Goal: Communication & Community: Answer question/provide support

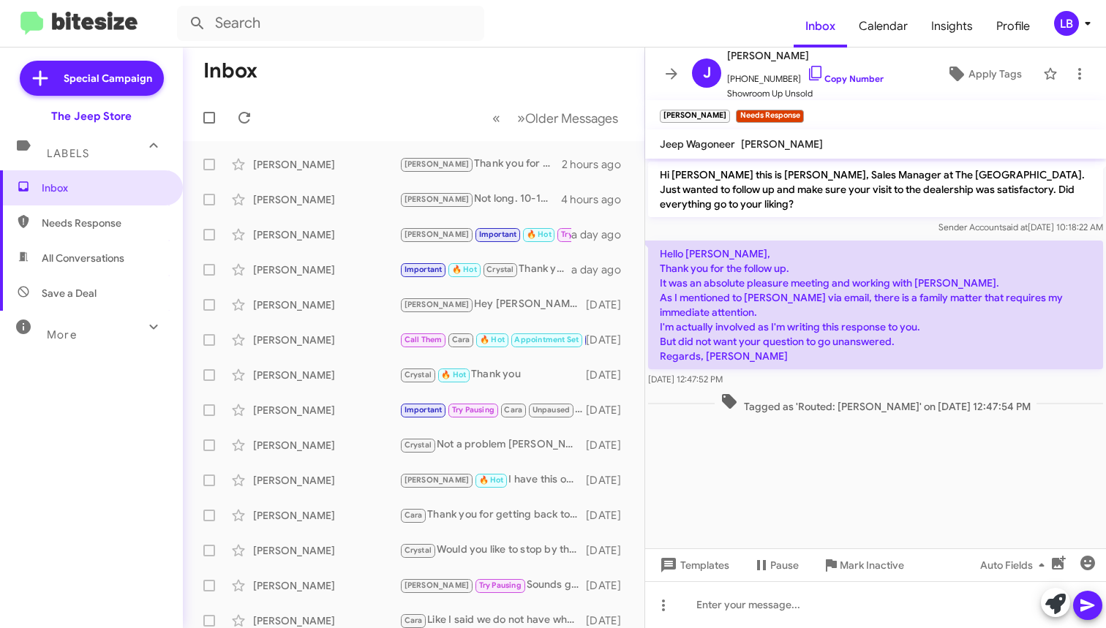
drag, startPoint x: 880, startPoint y: 189, endPoint x: 849, endPoint y: 178, distance: 32.6
click at [880, 189] on p "Hi John this is Michael Lefthand, Sales Manager at The Jeep Store. Just wanted …" at bounding box center [875, 190] width 455 height 56
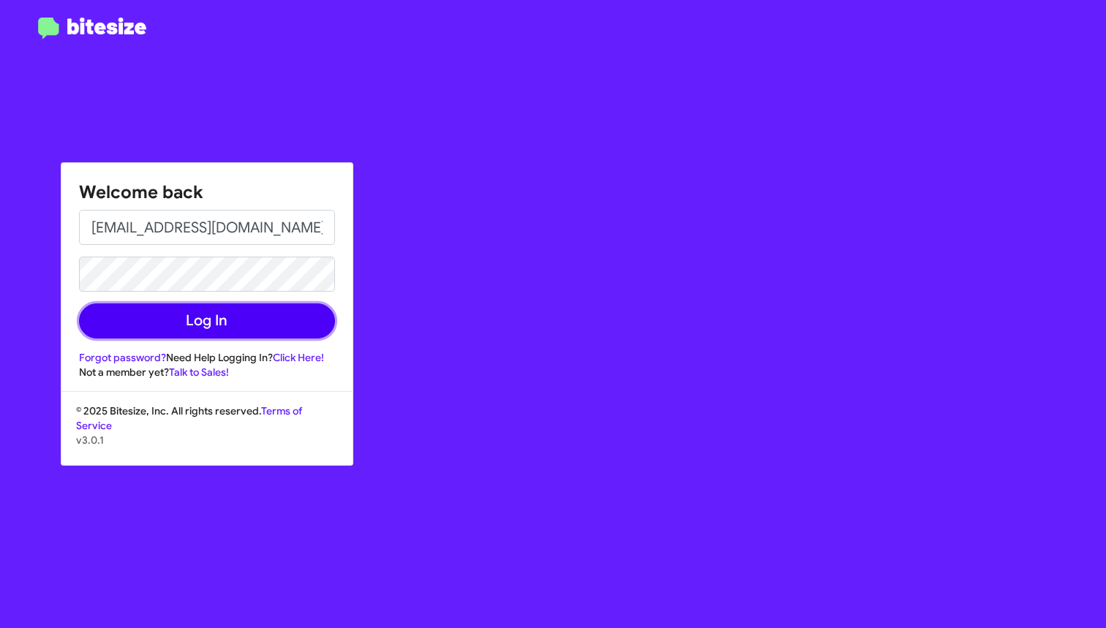
click at [266, 314] on button "Log In" at bounding box center [207, 321] width 256 height 35
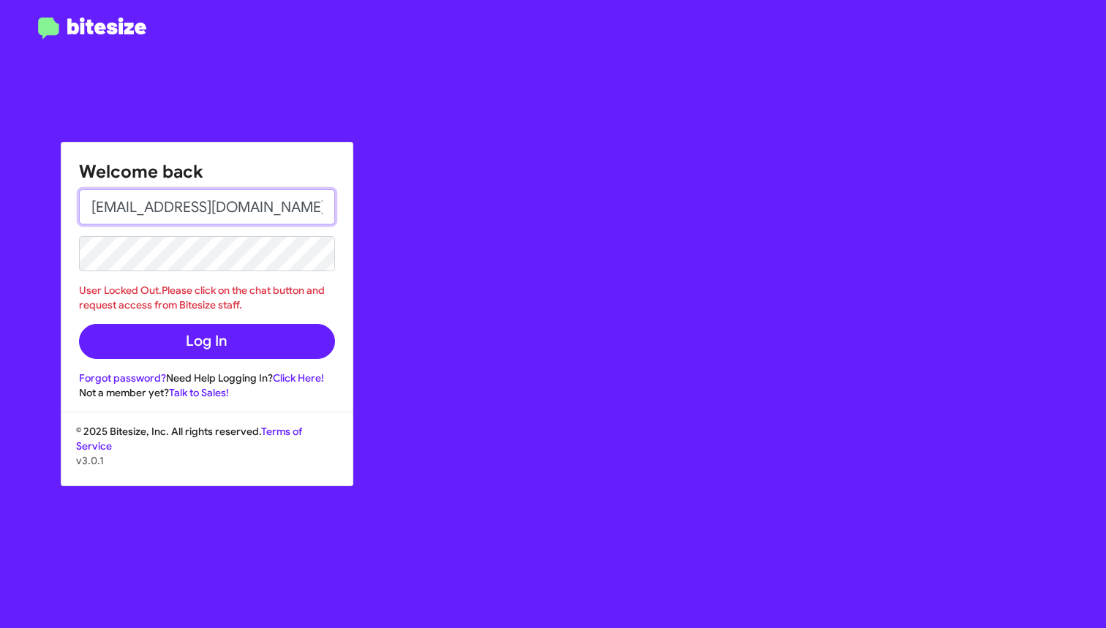
drag, startPoint x: 282, startPoint y: 214, endPoint x: 159, endPoint y: 208, distance: 123.0
click at [159, 208] on input "lbernardes8989@gmail.com" at bounding box center [207, 206] width 256 height 35
type input "lbernardes@thejeepstore.com"
click at [206, 342] on button "Log In" at bounding box center [207, 341] width 256 height 35
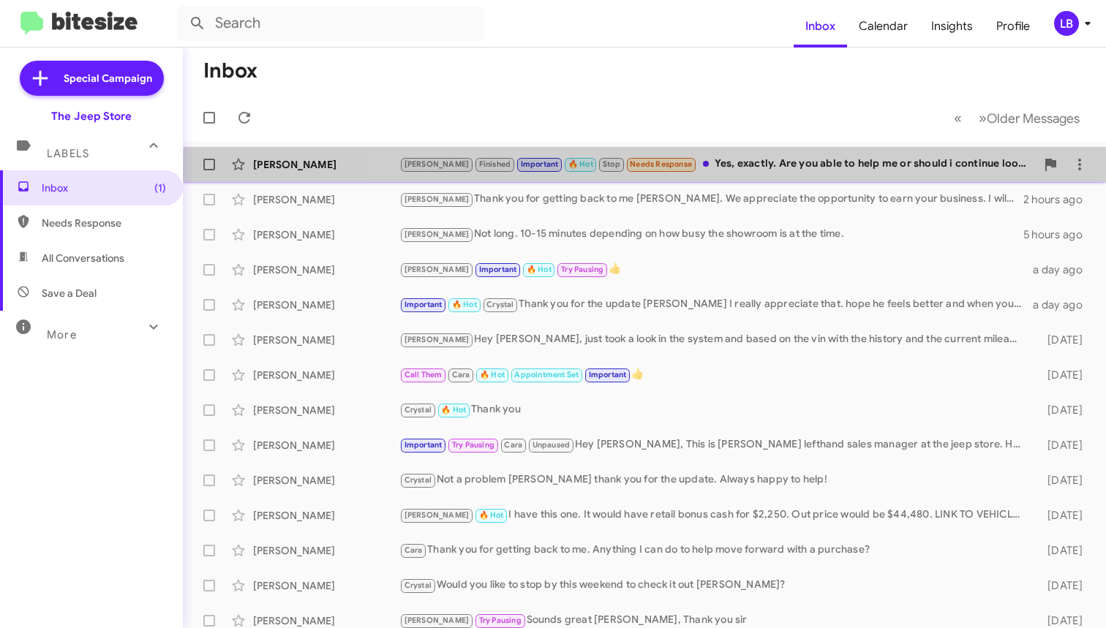
click at [777, 167] on div "Andrew Finished Important 🔥 Hot Stop Needs Response Yes, exactly. Are you able …" at bounding box center [717, 164] width 636 height 17
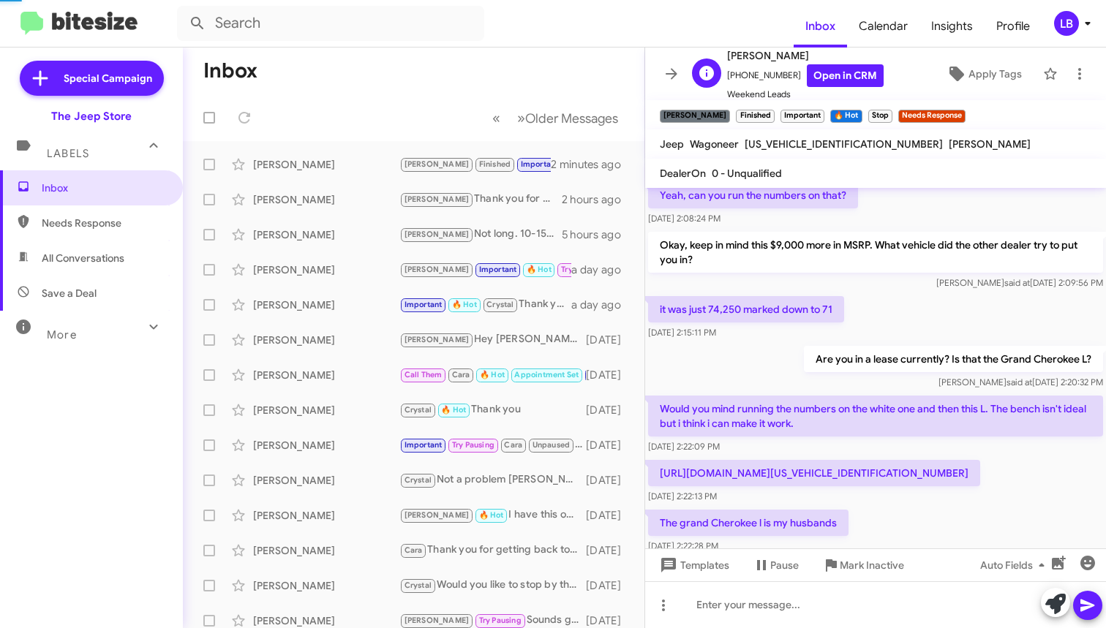
scroll to position [799, 0]
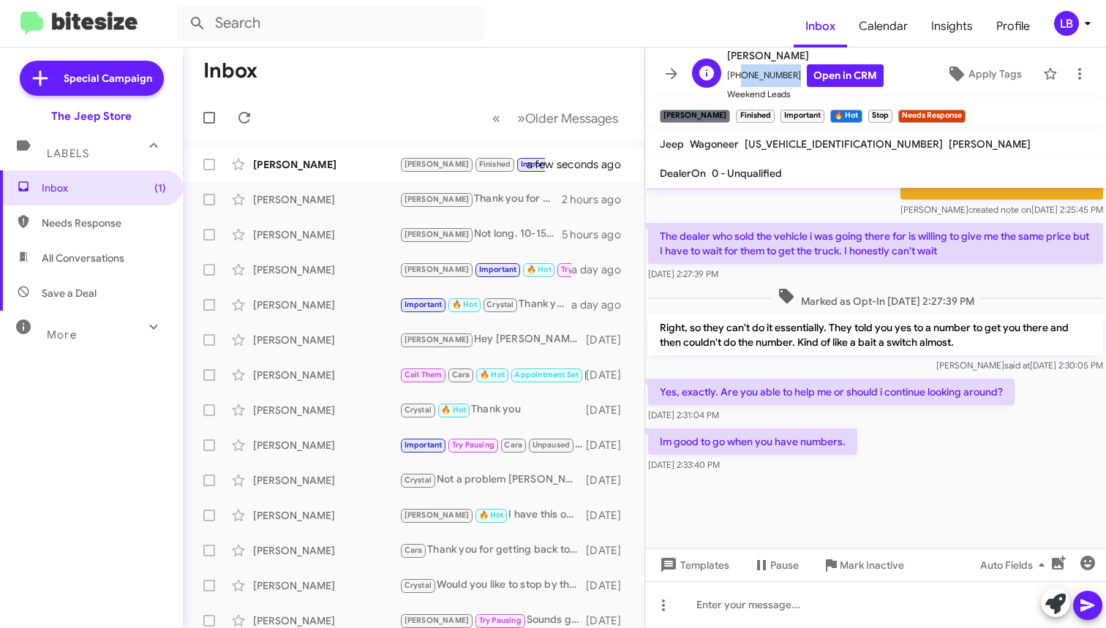
drag, startPoint x: 782, startPoint y: 74, endPoint x: 735, endPoint y: 78, distance: 46.9
click at [735, 78] on span "+19175259618 Open in CRM" at bounding box center [805, 75] width 157 height 23
copy span "9175259618"
click at [845, 163] on mat-toolbar "DealerOn 0 - Unqualified" at bounding box center [875, 173] width 461 height 29
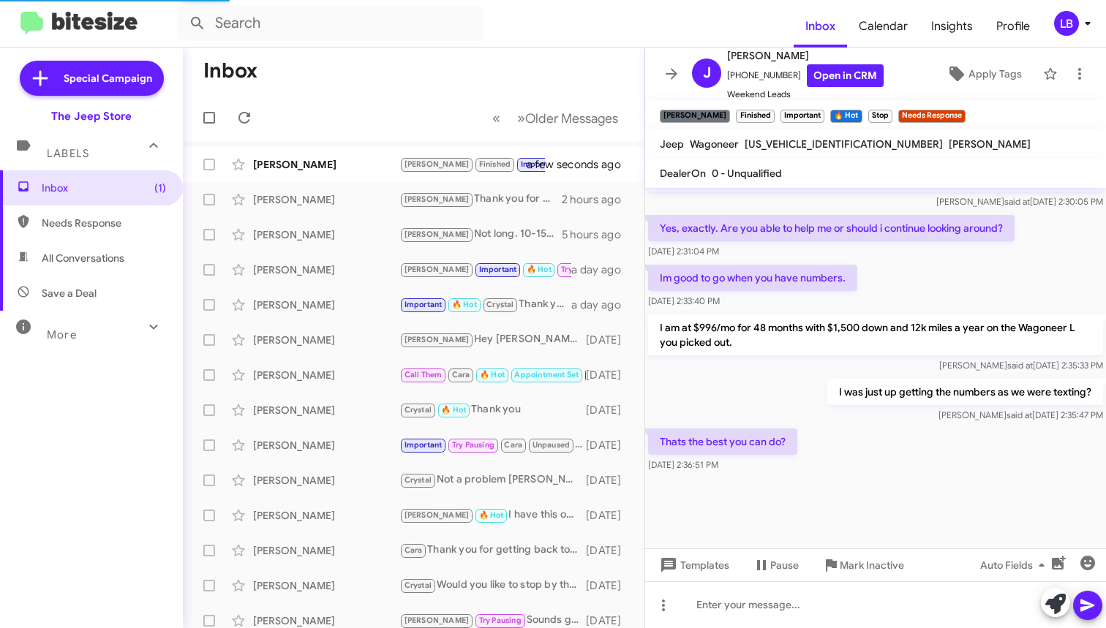
scroll to position [784, 0]
click at [768, 387] on div "I was just up getting the numbers as we were texting? Mike said at Sep 24, 2025…" at bounding box center [875, 401] width 461 height 50
click at [952, 255] on div "[DATE] 2:31:04 PM" at bounding box center [831, 251] width 366 height 15
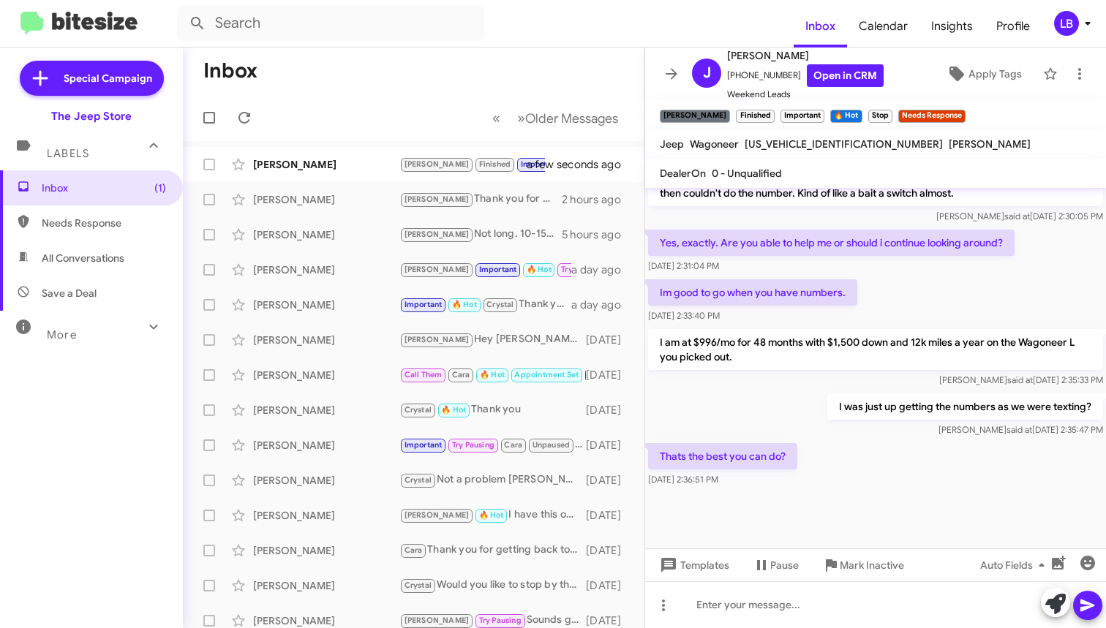
scroll to position [784, 0]
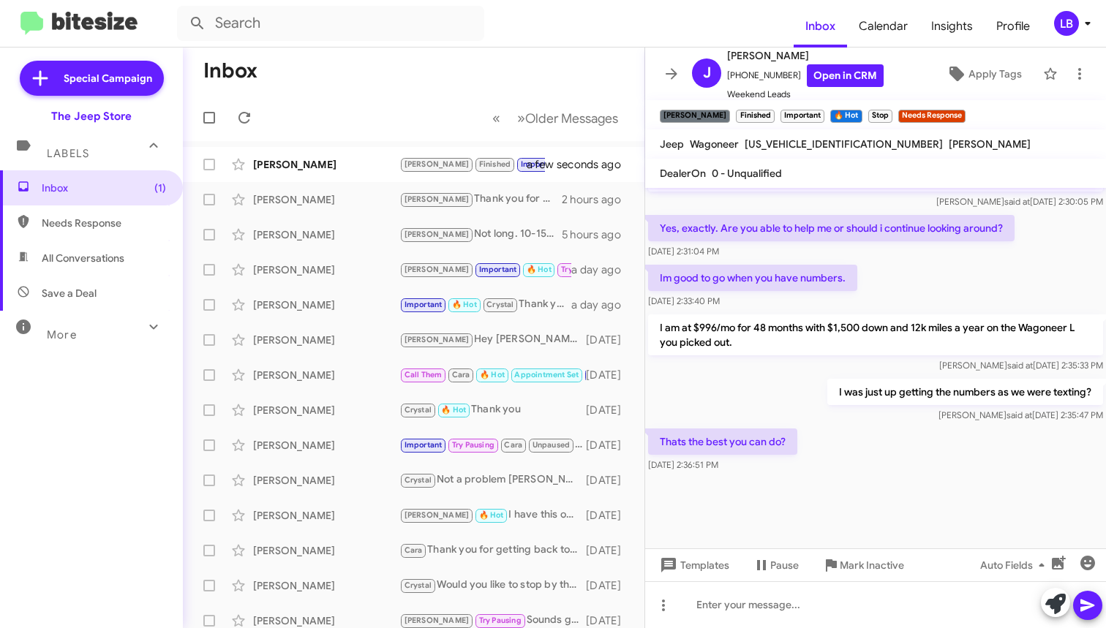
click at [909, 278] on div "Im good to go when you have numbers. [DATE] 2:33:40 PM" at bounding box center [875, 287] width 461 height 50
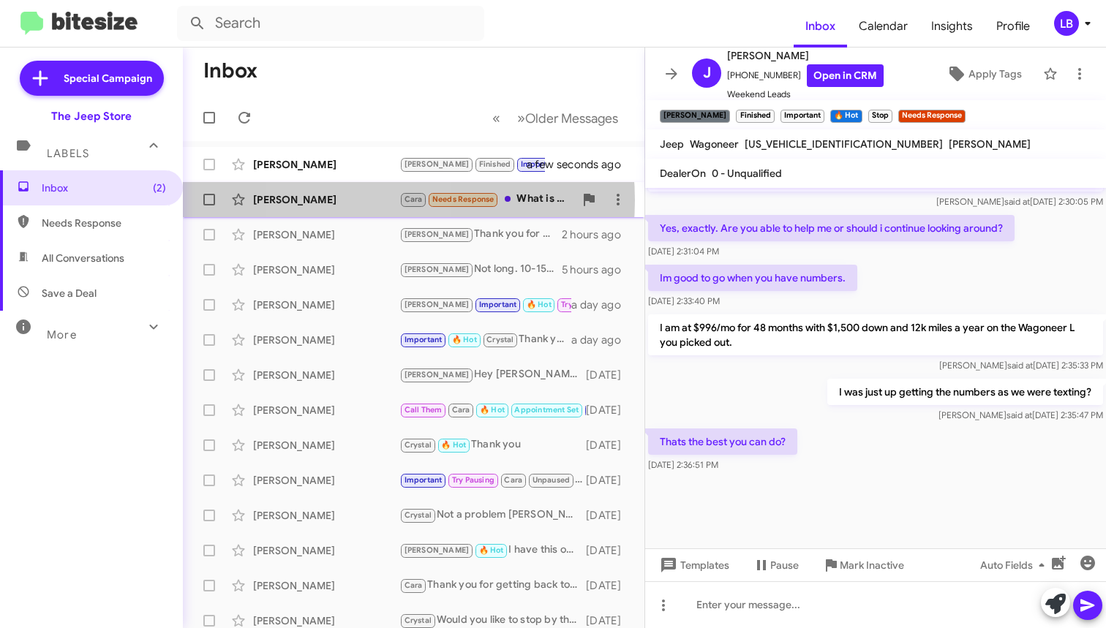
click at [357, 200] on div "[PERSON_NAME]" at bounding box center [326, 199] width 146 height 15
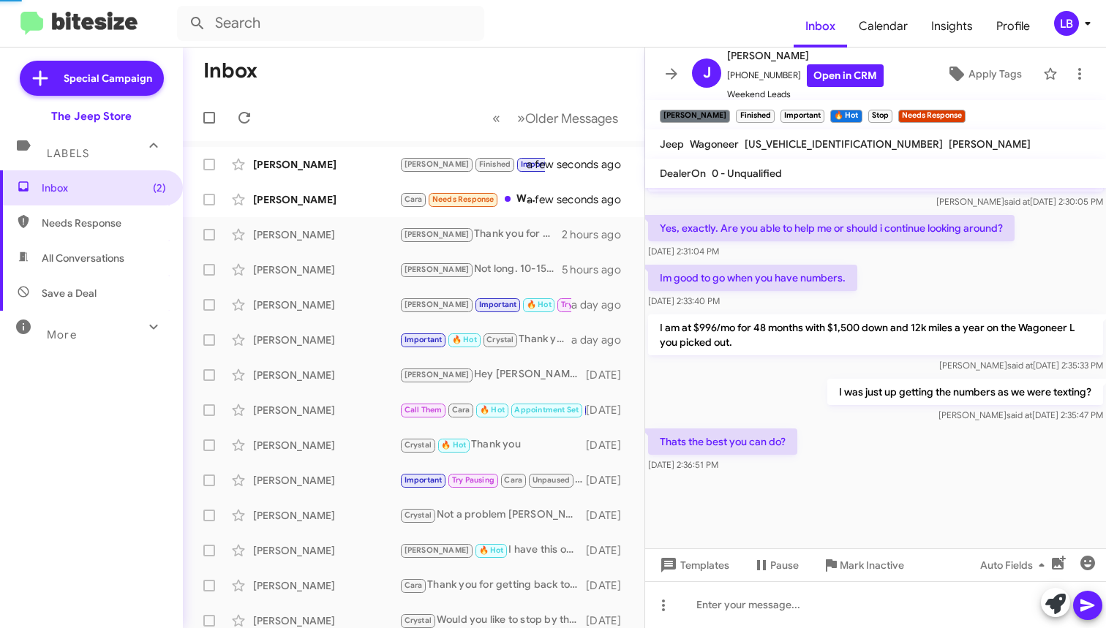
scroll to position [181, 0]
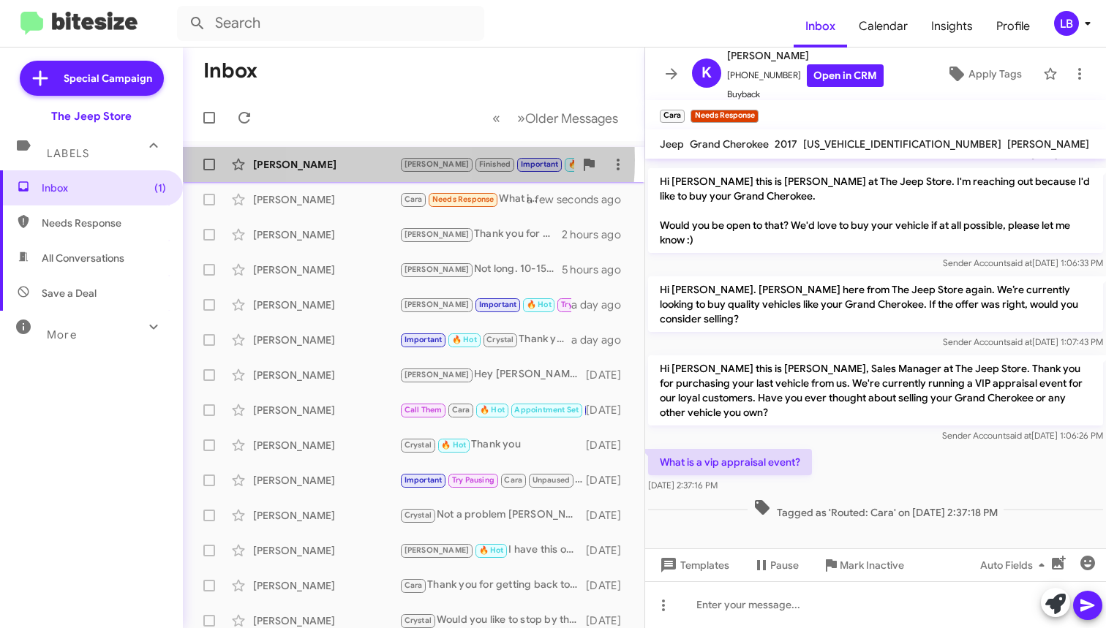
click at [367, 160] on div "[PERSON_NAME]" at bounding box center [326, 164] width 146 height 15
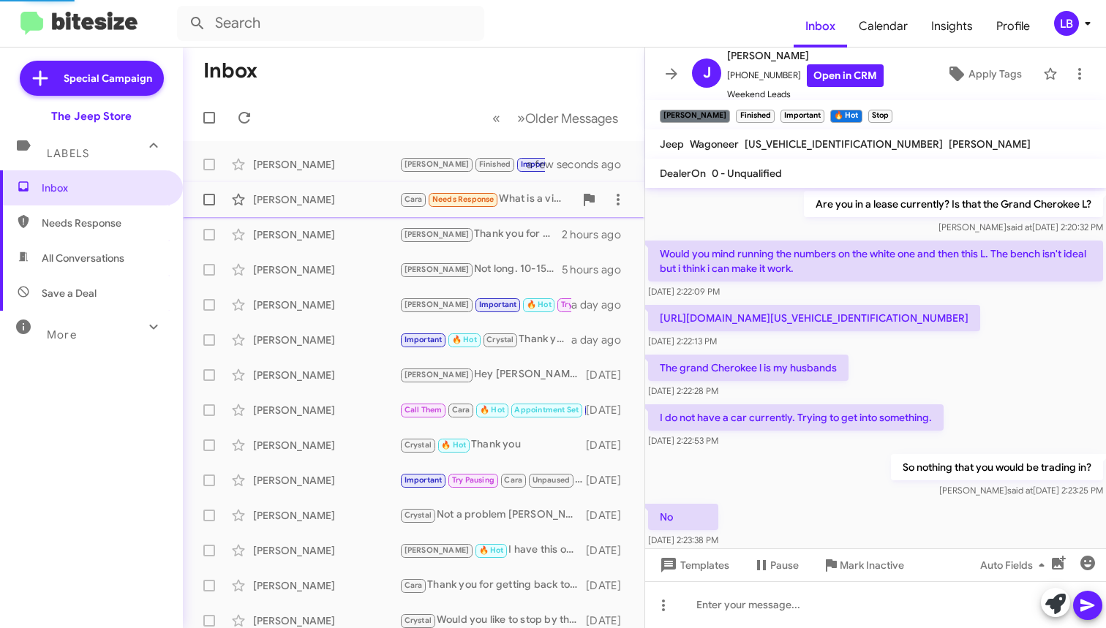
scroll to position [73, 0]
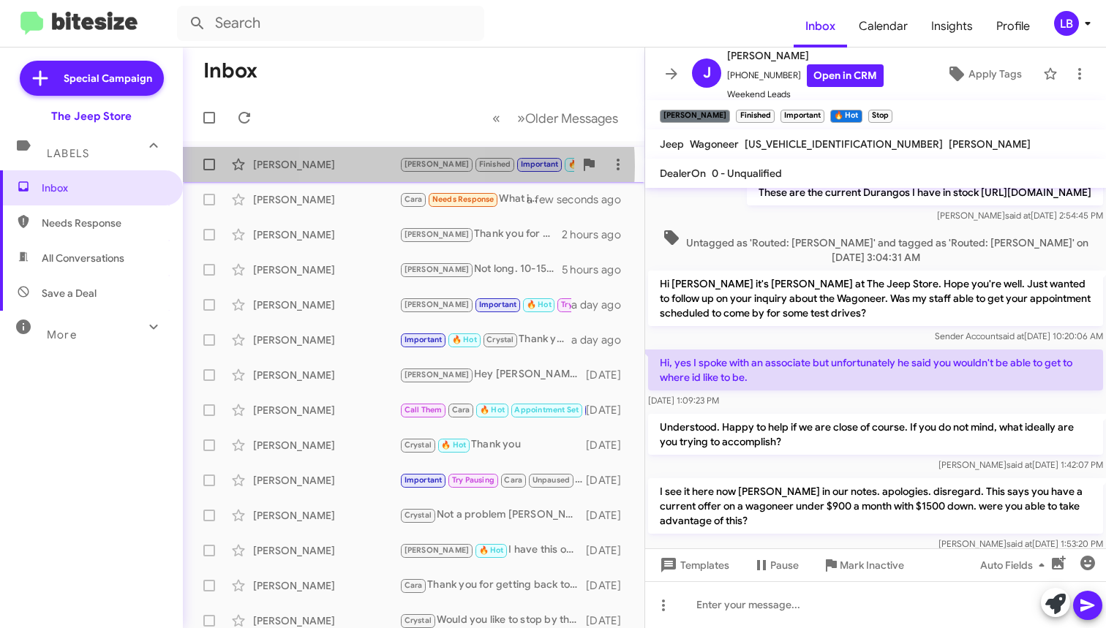
click at [374, 166] on div "[PERSON_NAME]" at bounding box center [326, 164] width 146 height 15
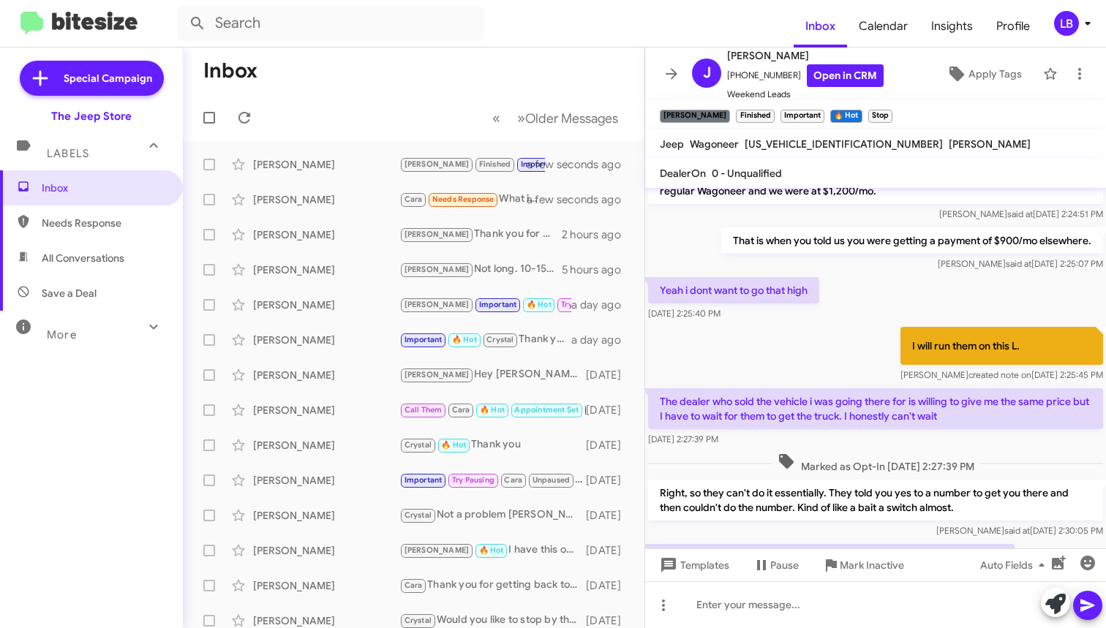
scroll to position [2067, 0]
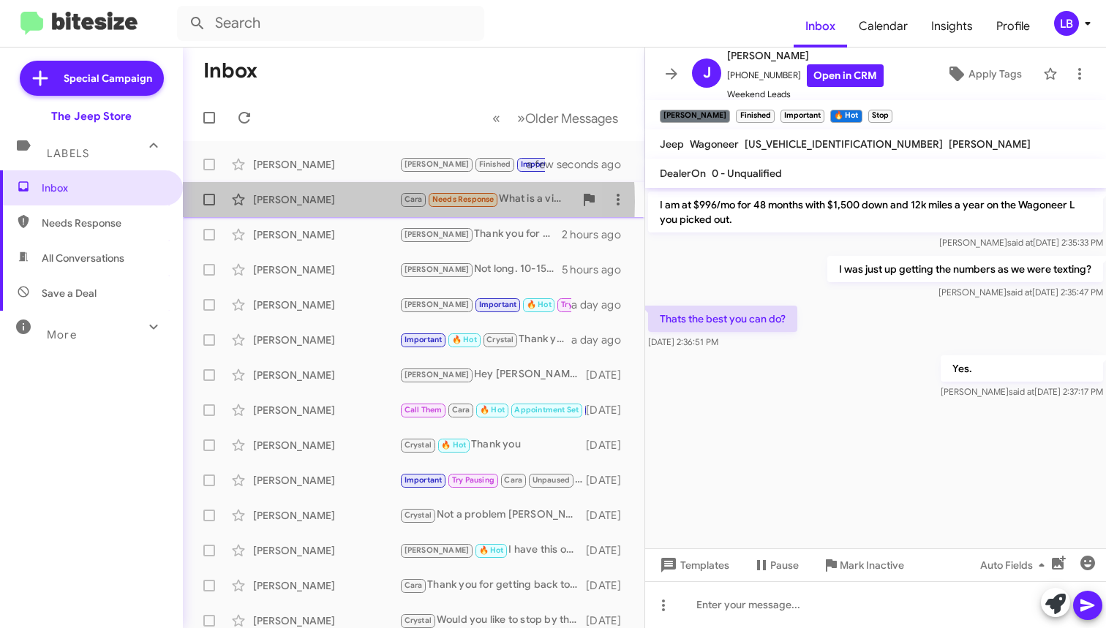
click at [339, 202] on div "[PERSON_NAME]" at bounding box center [326, 199] width 146 height 15
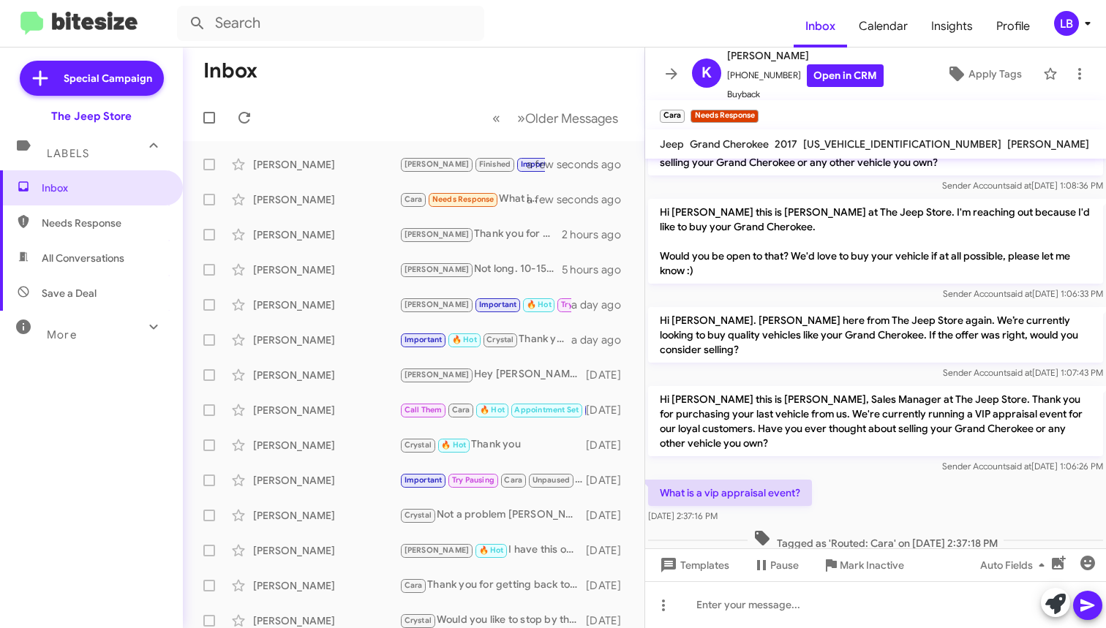
scroll to position [181, 0]
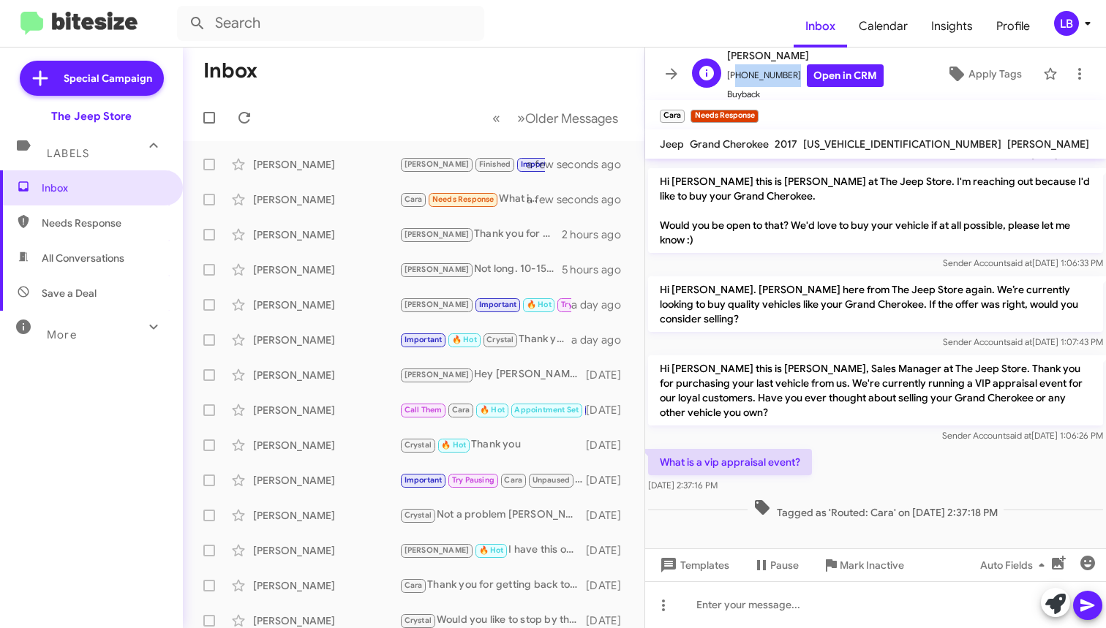
drag, startPoint x: 785, startPoint y: 78, endPoint x: 758, endPoint y: 78, distance: 27.1
click at [733, 83] on span "[PHONE_NUMBER] Open in CRM" at bounding box center [805, 75] width 157 height 23
copy span "17328959752"
click at [795, 246] on p "Hi [PERSON_NAME] this is [PERSON_NAME] at The Jeep Store. I'm reaching out beca…" at bounding box center [875, 210] width 455 height 85
click at [800, 259] on div "Sender Account said at [DATE] 1:06:33 PM" at bounding box center [875, 263] width 455 height 15
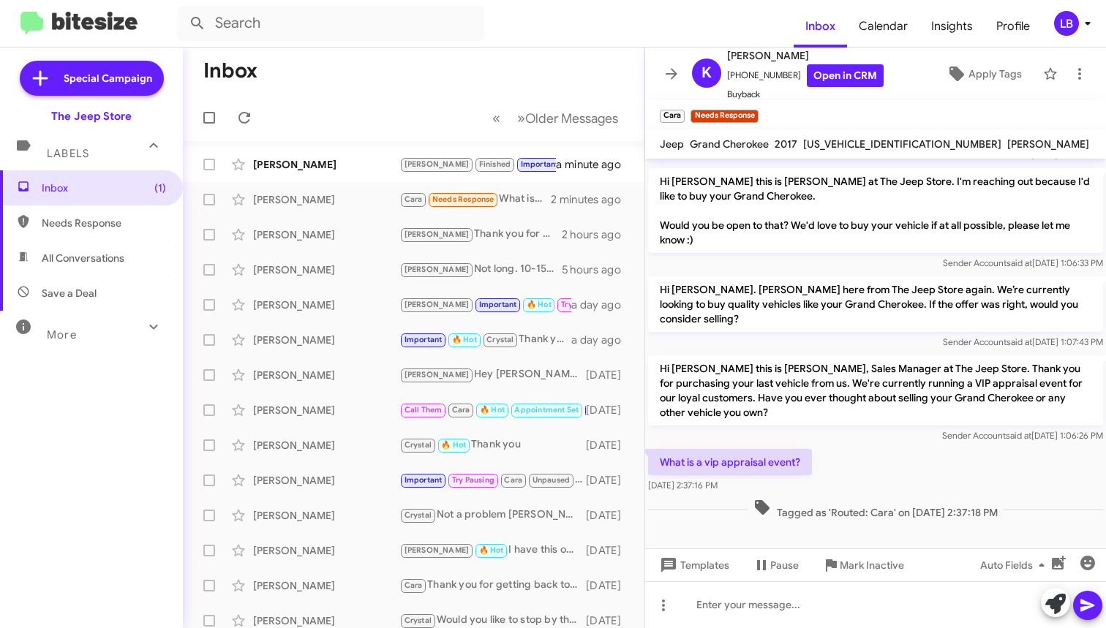
click at [873, 483] on div "What is a vip appraisal event? [DATE] 2:37:16 PM" at bounding box center [875, 471] width 461 height 50
click at [862, 602] on div at bounding box center [875, 604] width 461 height 47
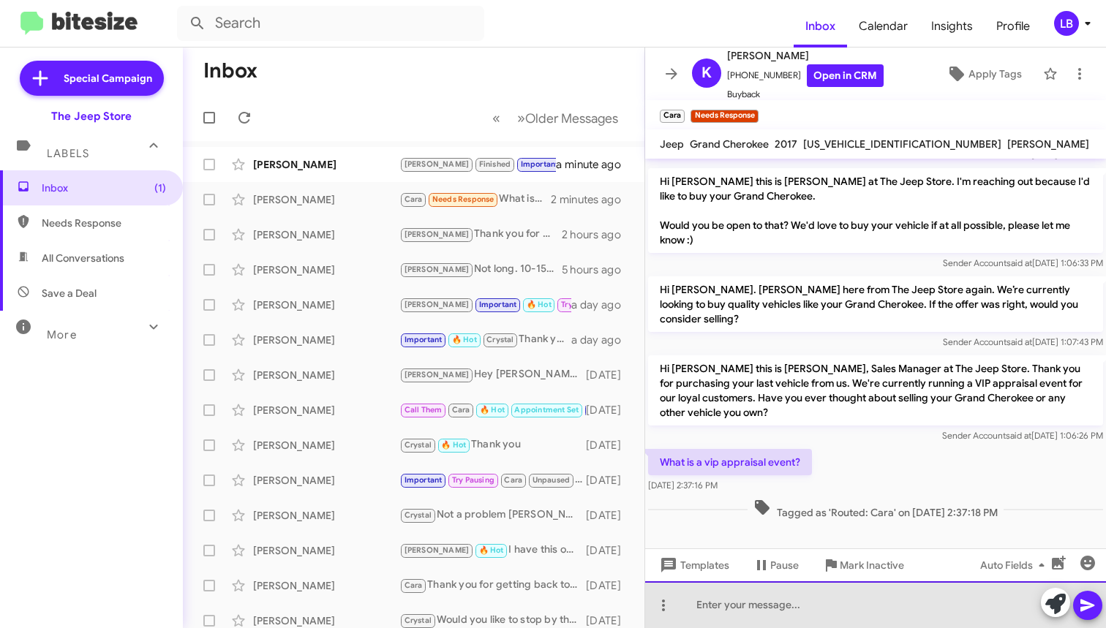
click at [826, 614] on div at bounding box center [875, 604] width 461 height 47
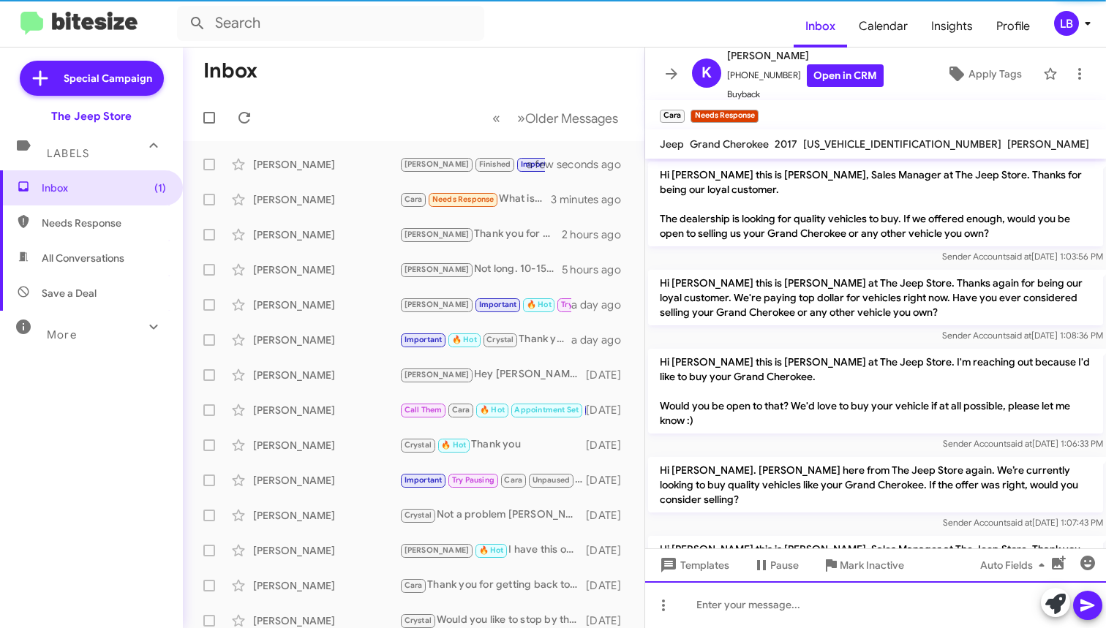
scroll to position [278, 0]
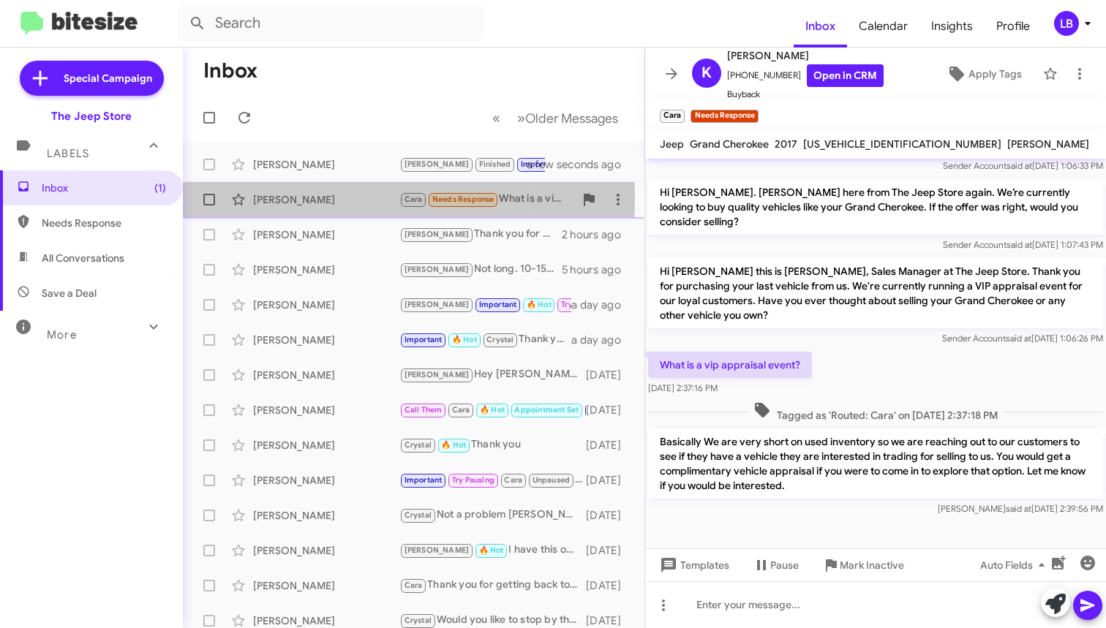
click at [304, 197] on div "[PERSON_NAME]" at bounding box center [326, 199] width 146 height 15
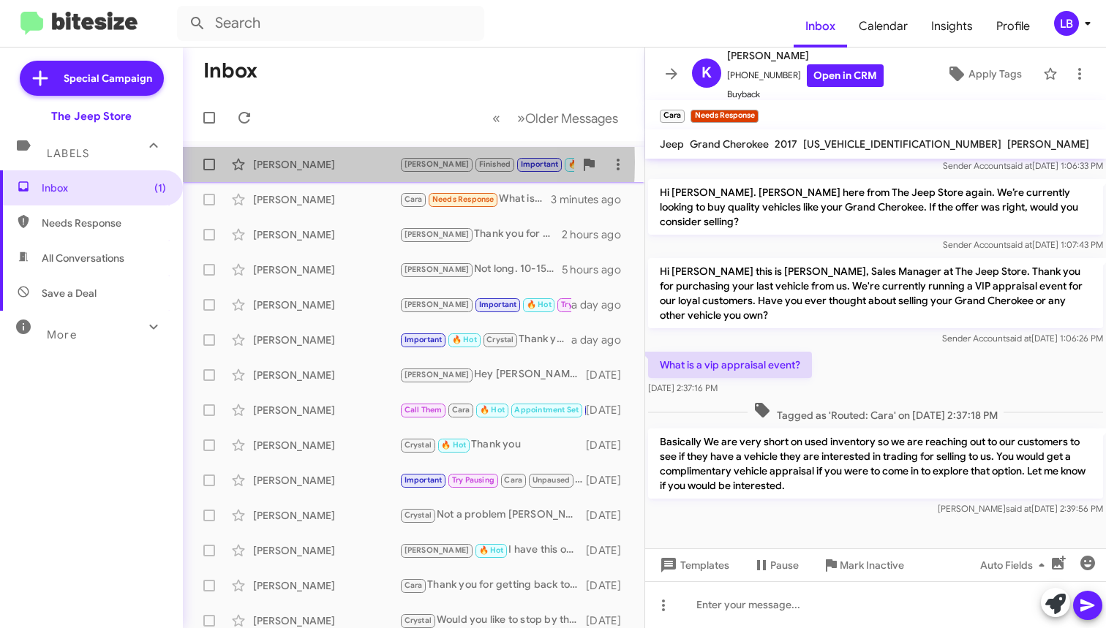
click at [317, 162] on div "[PERSON_NAME]" at bounding box center [326, 164] width 146 height 15
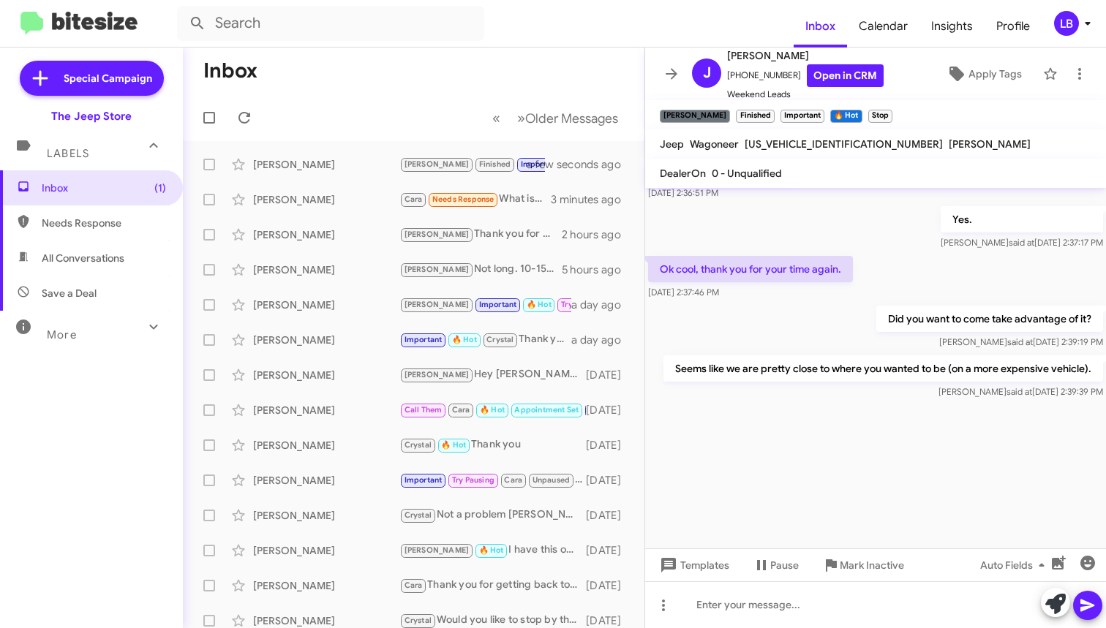
scroll to position [2049, 0]
click at [886, 243] on div "Yes. [PERSON_NAME] said at [DATE] 2:37:17 PM" at bounding box center [875, 228] width 461 height 50
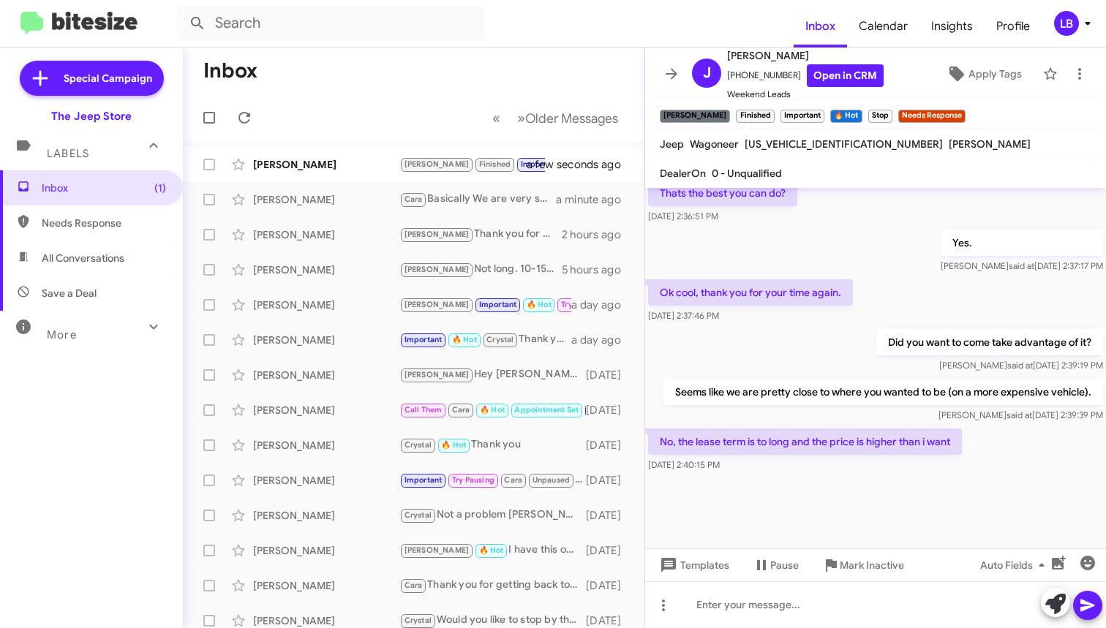
scroll to position [755, 0]
click at [417, 104] on mat-toolbar-row "« Previous » Next Older Messages" at bounding box center [413, 117] width 461 height 47
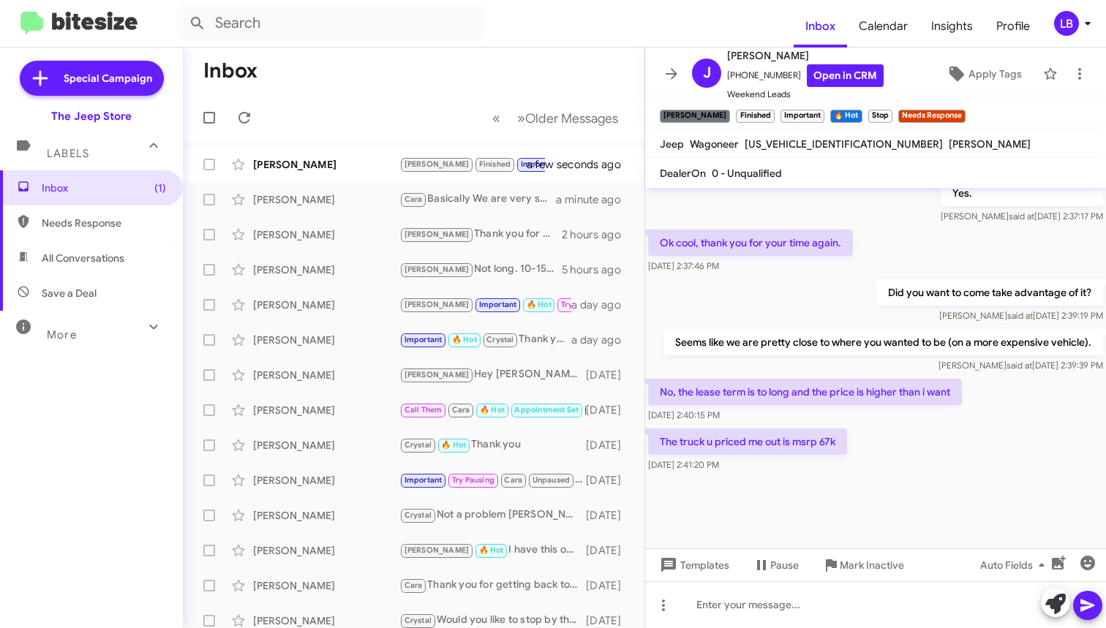
click at [808, 277] on div "Did you want to come take advantage of it? [PERSON_NAME] said at [DATE] 2:39:19…" at bounding box center [875, 301] width 461 height 50
click at [799, 301] on div "Did you want to come take advantage of it? [PERSON_NAME] said at [DATE] 2:39:19…" at bounding box center [875, 301] width 461 height 50
click at [843, 161] on mat-toolbar "DealerOn 0 - Unqualified" at bounding box center [875, 173] width 461 height 29
click at [456, 124] on mat-toolbar-row "« Previous » Next Older Messages" at bounding box center [413, 117] width 461 height 47
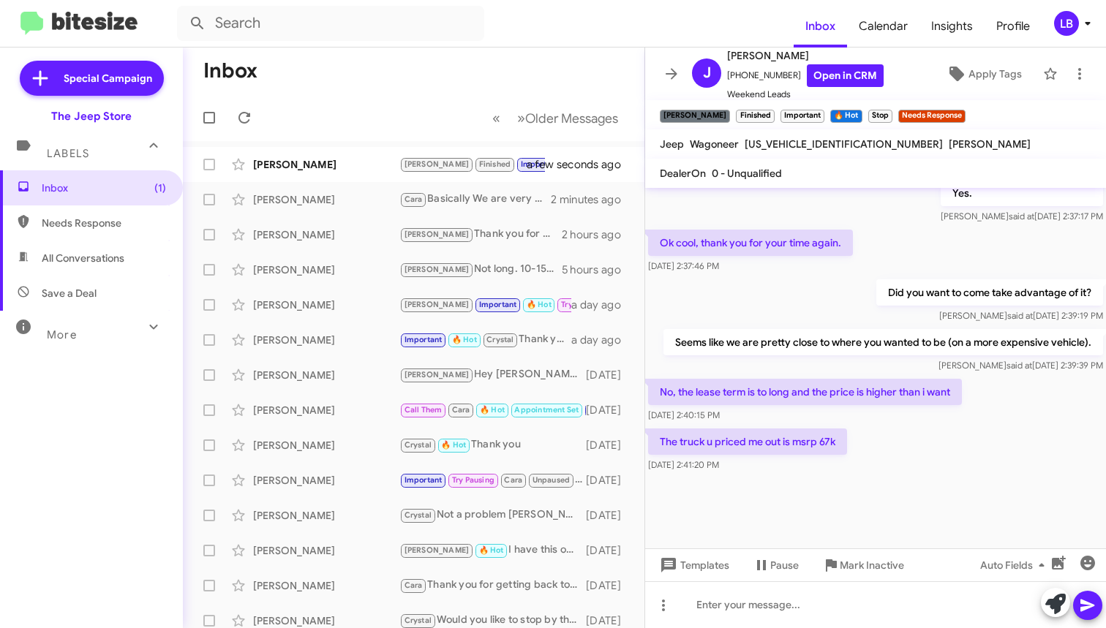
click at [464, 91] on mat-toolbar-row "Inbox" at bounding box center [413, 71] width 461 height 47
click at [908, 365] on div "[PERSON_NAME] said at [DATE] 2:39:39 PM" at bounding box center [883, 365] width 440 height 15
click at [911, 238] on div "Ok cool, thank you for your time again. [DATE] 2:37:46 PM" at bounding box center [875, 252] width 461 height 50
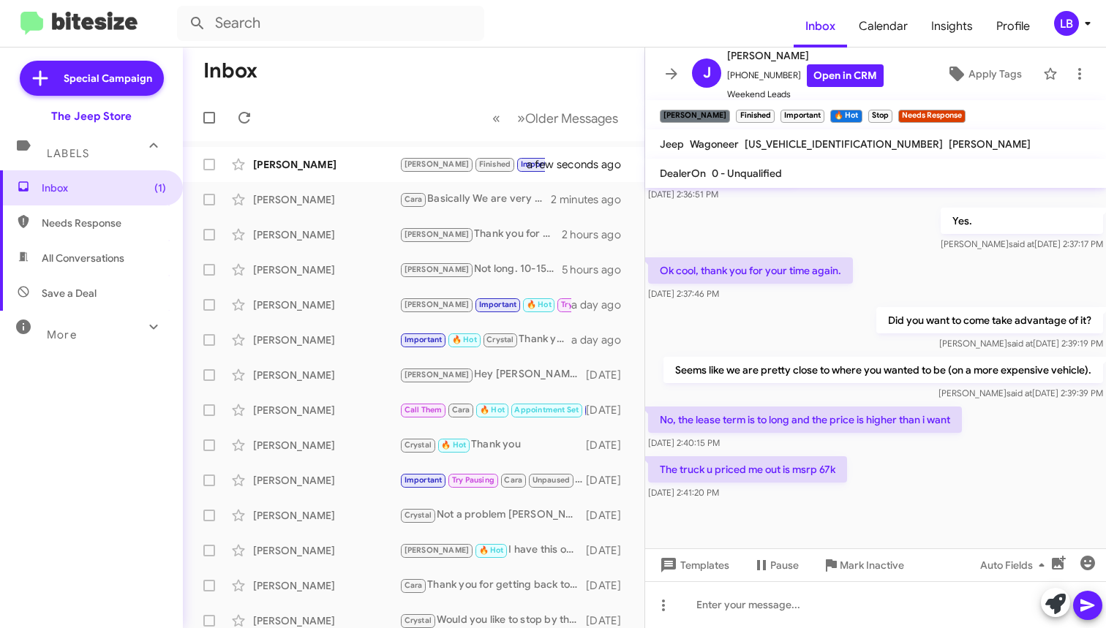
click at [824, 344] on div "Did you want to come take advantage of it? [PERSON_NAME] said at [DATE] 2:39:19…" at bounding box center [875, 329] width 461 height 50
click at [918, 280] on div "Ok cool, thank you for your time again. [DATE] 2:37:46 PM" at bounding box center [875, 280] width 461 height 50
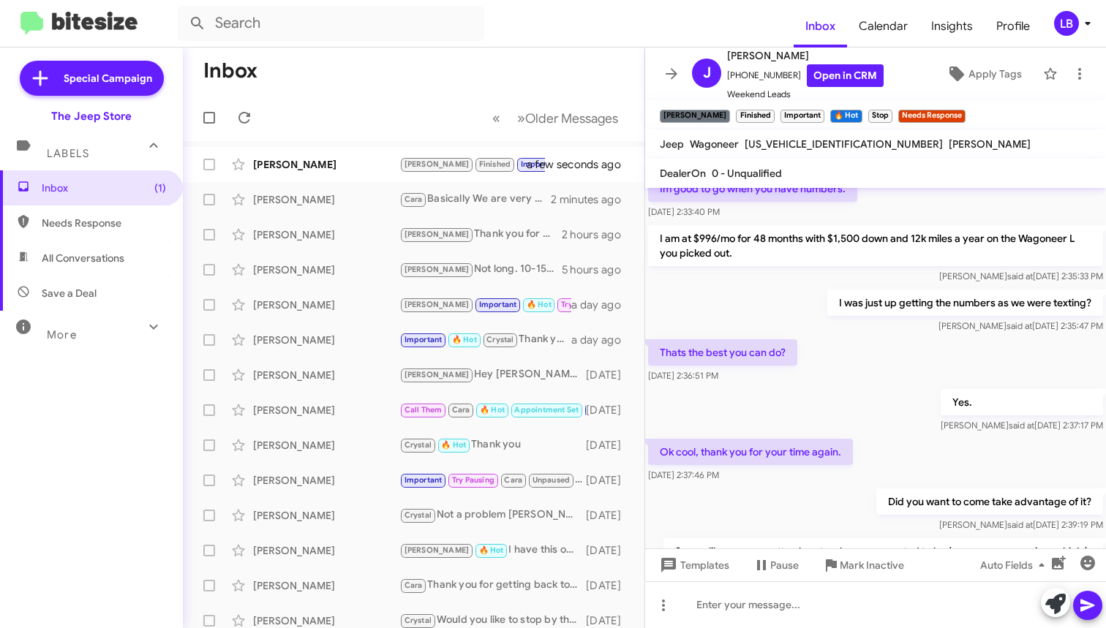
scroll to position [755, 0]
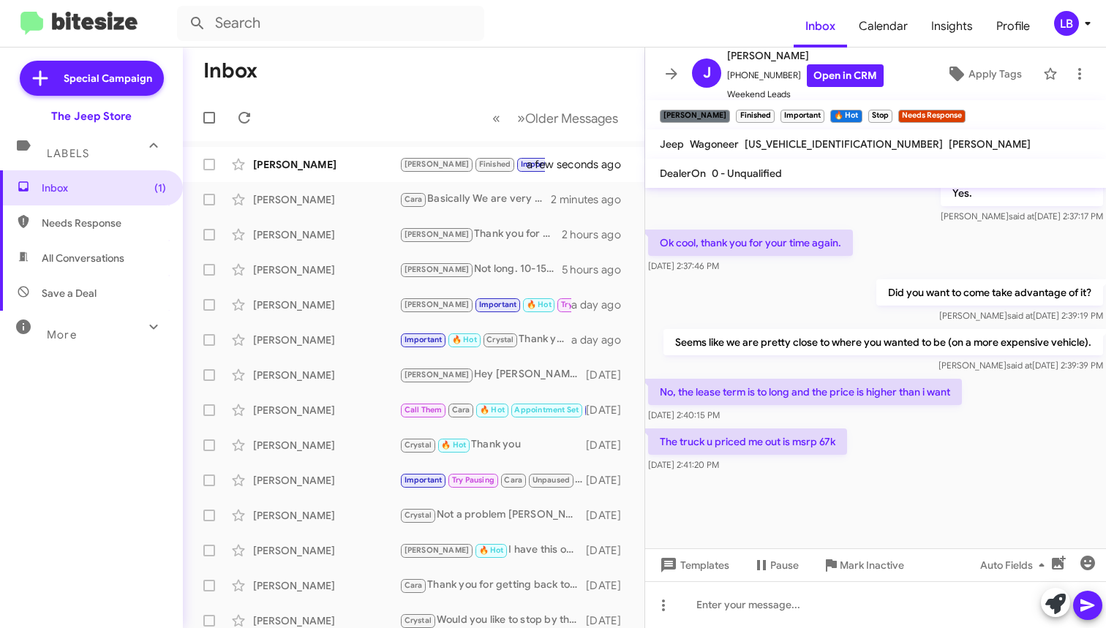
click at [840, 298] on div "Did you want to come take advantage of it? [PERSON_NAME] said at [DATE] 2:39:19…" at bounding box center [875, 301] width 461 height 50
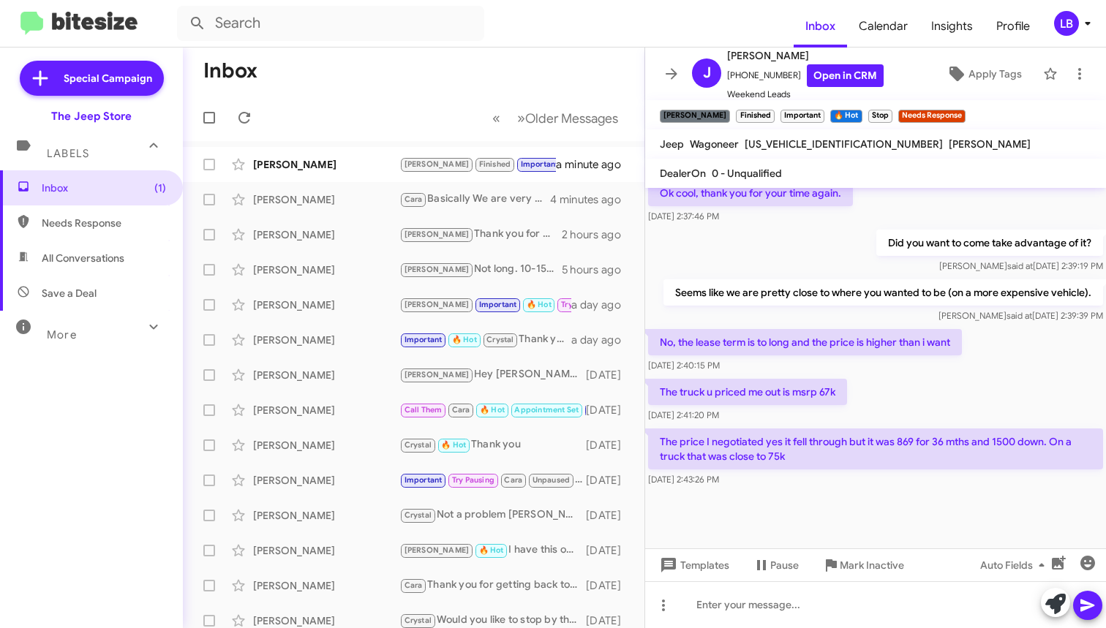
scroll to position [769, 0]
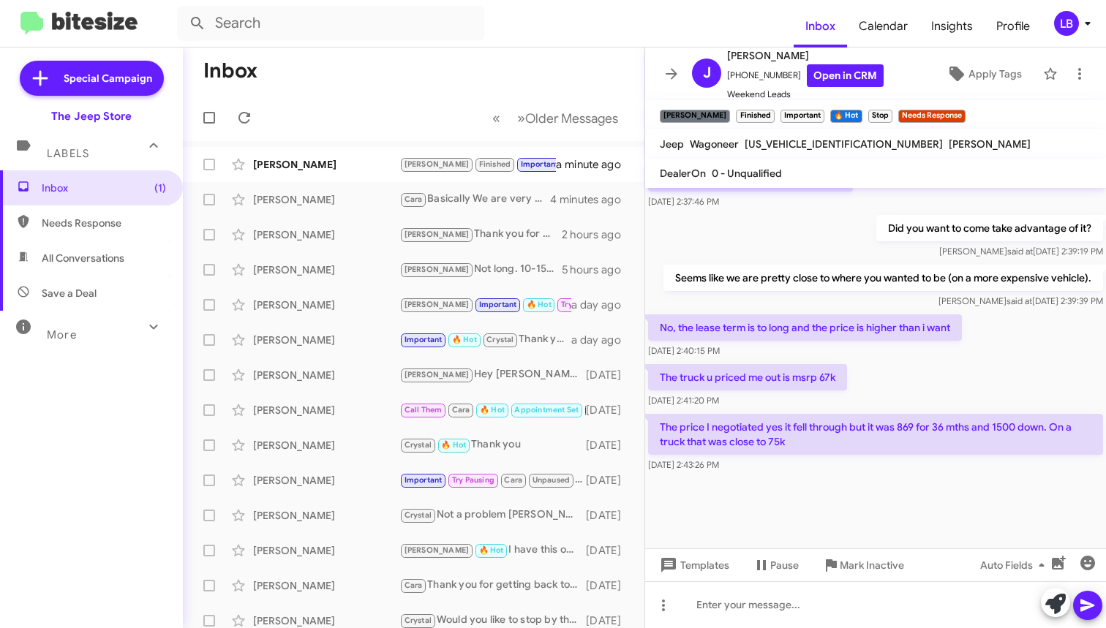
click at [847, 231] on div "Did you want to come take advantage of it? [PERSON_NAME] said at [DATE] 2:39:19…" at bounding box center [875, 237] width 461 height 50
click at [783, 256] on div "Did you want to come take advantage of it? [PERSON_NAME] said at [DATE] 2:39:19…" at bounding box center [875, 237] width 461 height 50
click at [902, 304] on div "[PERSON_NAME] said at [DATE] 2:39:39 PM" at bounding box center [883, 301] width 440 height 15
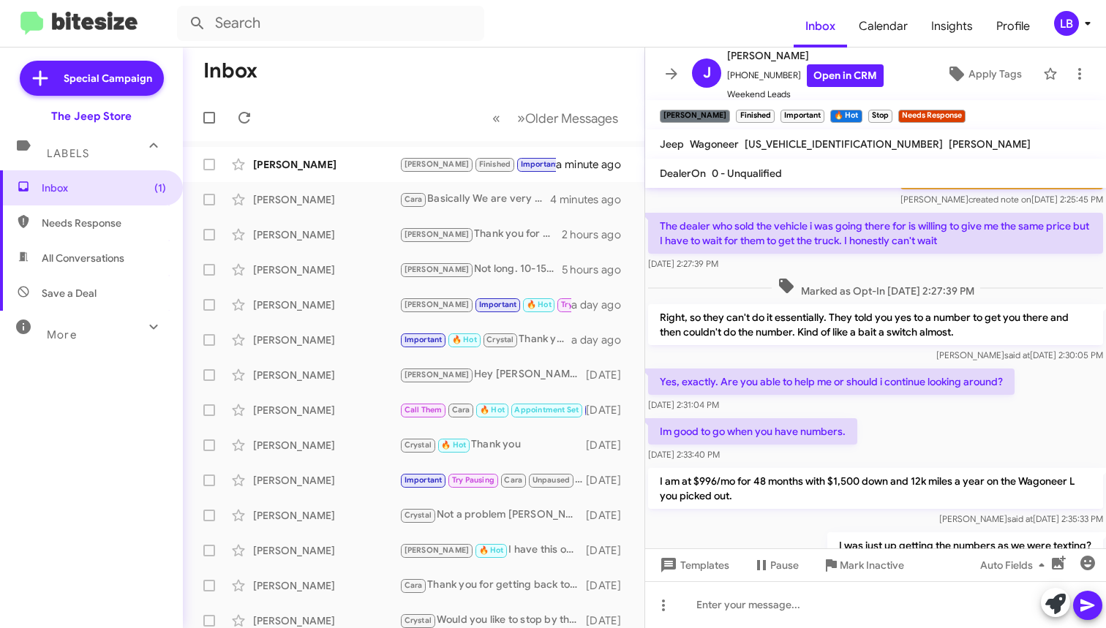
click at [1037, 277] on div "Marked as Opt-In [DATE] 2:27:39 PM" at bounding box center [875, 287] width 455 height 21
drag, startPoint x: 1035, startPoint y: 276, endPoint x: 949, endPoint y: 268, distance: 86.7
click at [1034, 276] on div "Marked as Opt-In [DATE] 2:27:39 PM" at bounding box center [875, 287] width 461 height 27
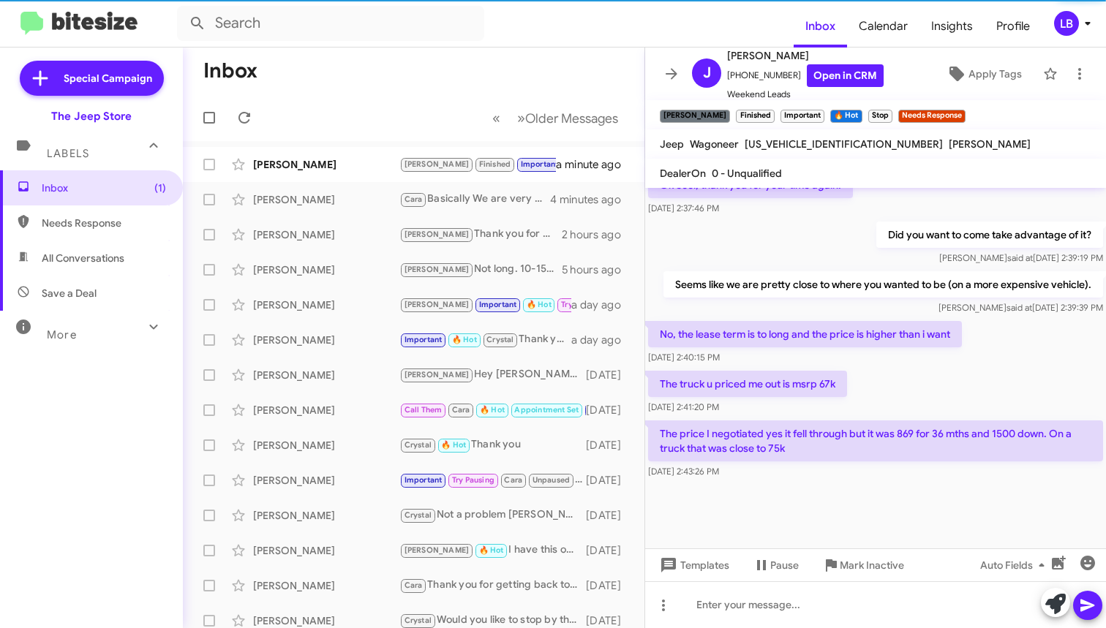
scroll to position [2933, 0]
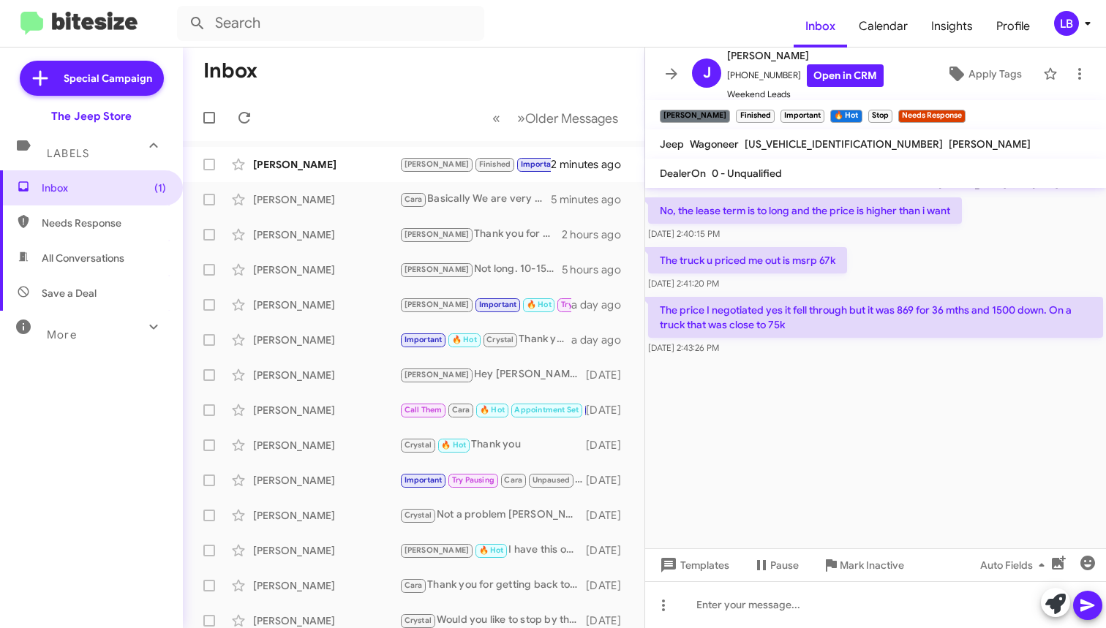
click at [898, 263] on div "The truck u priced me out is msrp 67k [DATE] 2:41:20 PM" at bounding box center [875, 269] width 461 height 50
click at [733, 273] on mat-tooltip-component "[DATE] 2:40:15 PM" at bounding box center [686, 252] width 94 height 44
click at [672, 174] on p "Seems like we are pretty close to where you wanted to be (on a more expensive v…" at bounding box center [883, 161] width 440 height 26
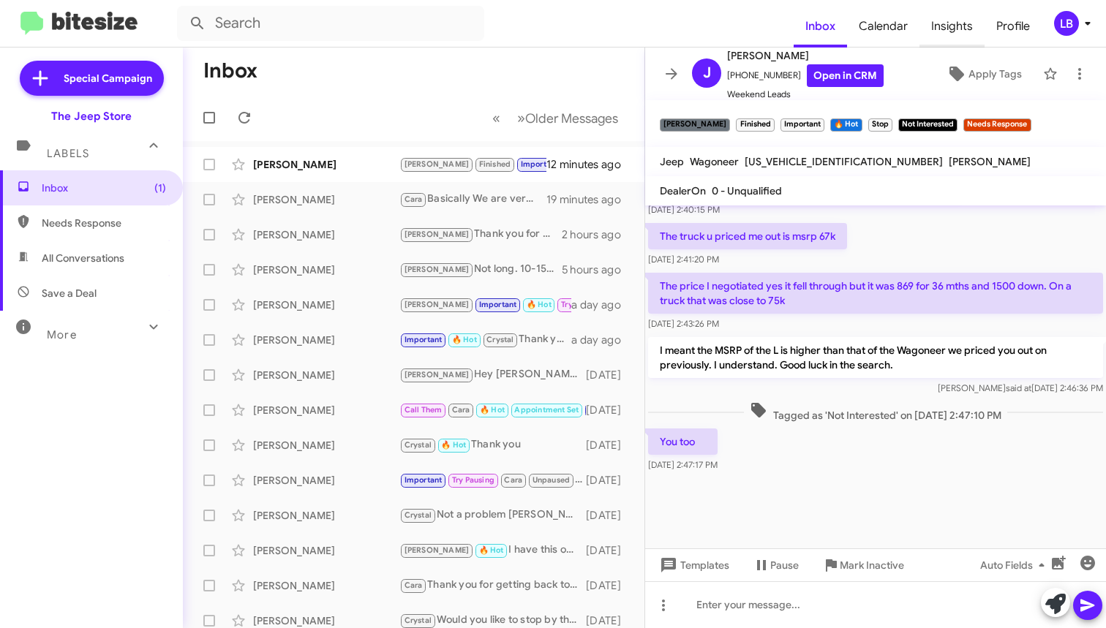
scroll to position [747, 0]
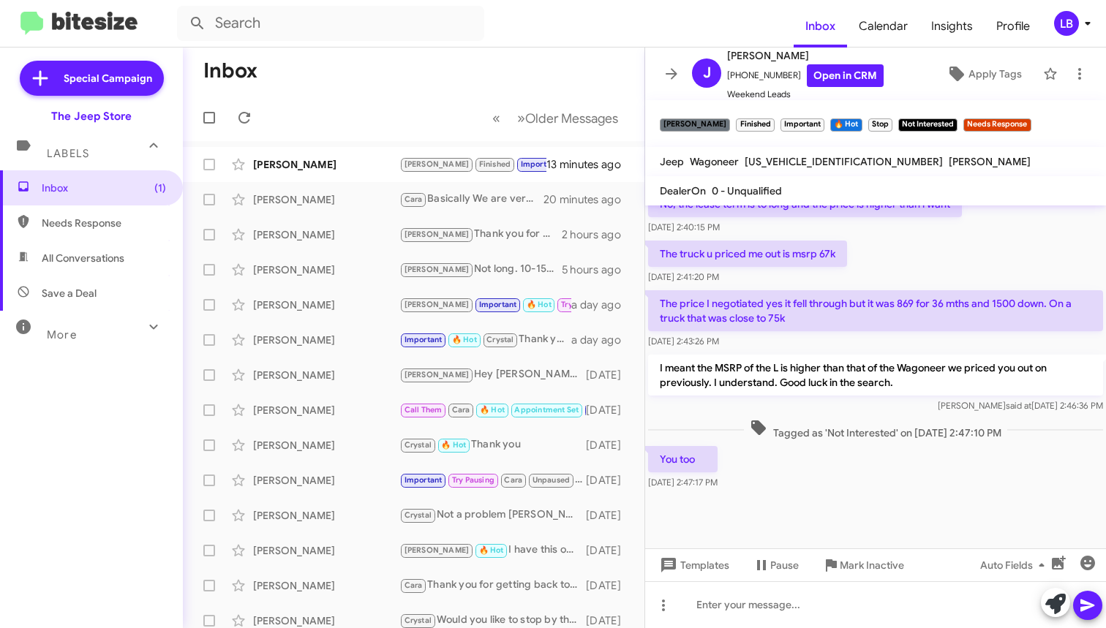
click at [862, 407] on div "[PERSON_NAME] said at [DATE] 2:46:36 PM" at bounding box center [875, 406] width 455 height 15
drag, startPoint x: 922, startPoint y: 333, endPoint x: 940, endPoint y: 271, distance: 64.6
click at [922, 332] on div "The price I negotiated yes it fell through but it was 869 for 36 mths and 1500 …" at bounding box center [875, 319] width 455 height 59
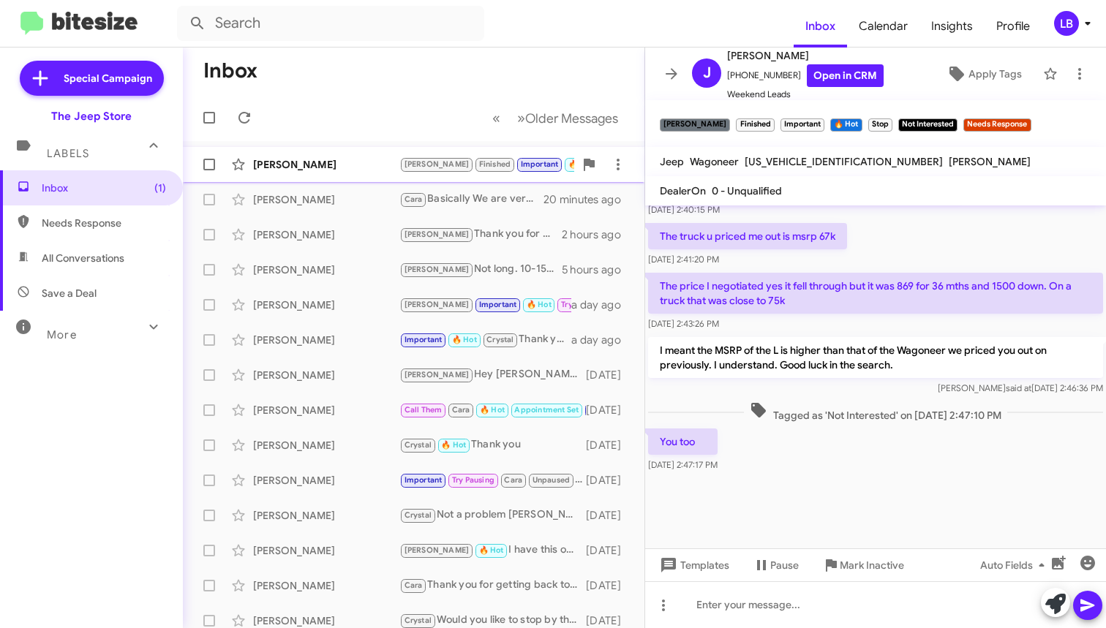
click at [344, 167] on div "[PERSON_NAME]" at bounding box center [326, 164] width 146 height 15
click at [913, 237] on div "The truck u priced me out is msrp 67k [DATE] 2:41:20 PM" at bounding box center [875, 245] width 461 height 50
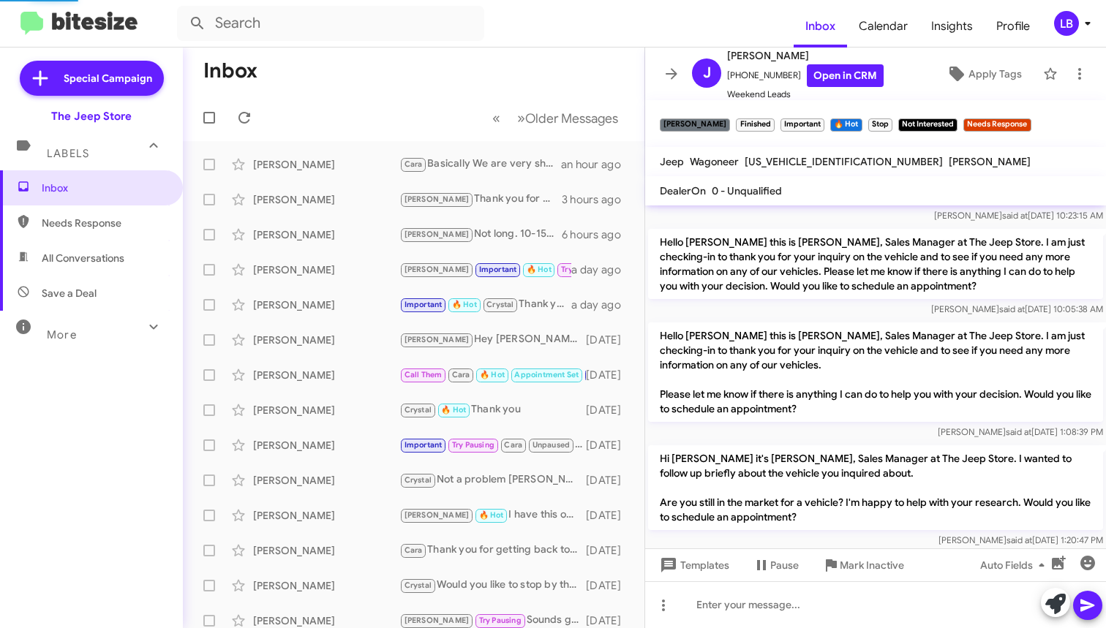
scroll to position [0, 0]
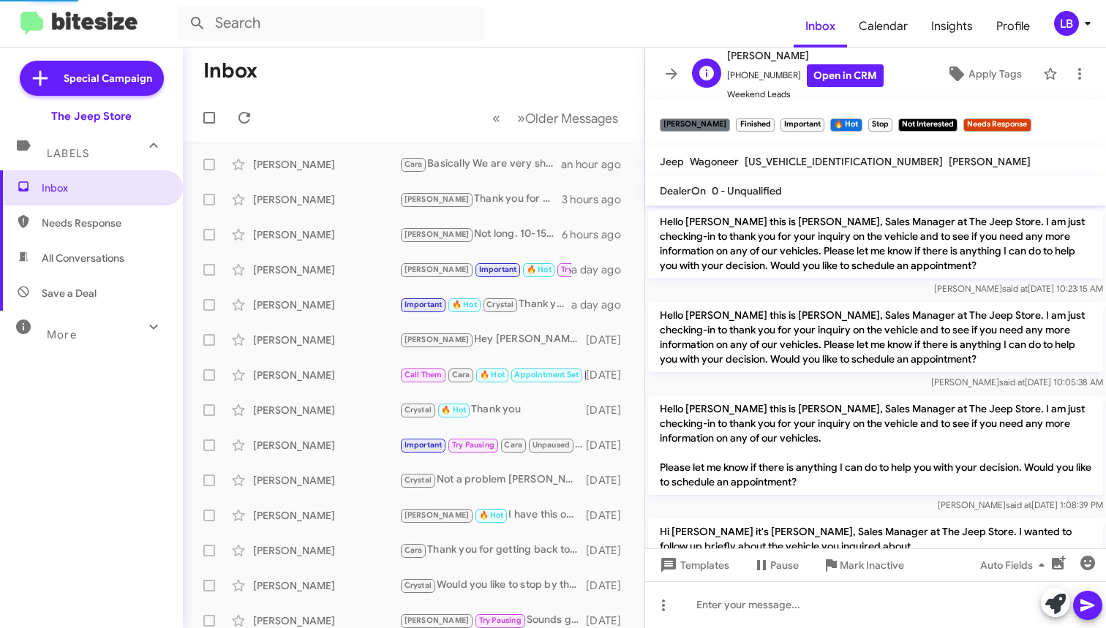
drag, startPoint x: 801, startPoint y: 55, endPoint x: 728, endPoint y: 62, distance: 72.8
click at [728, 62] on span "[PERSON_NAME]" at bounding box center [805, 56] width 157 height 18
drag, startPoint x: 728, startPoint y: 57, endPoint x: 806, endPoint y: 60, distance: 78.3
click at [815, 60] on span "[PERSON_NAME]" at bounding box center [805, 56] width 157 height 18
copy span "[PERSON_NAME]"
